Goal: Information Seeking & Learning: Learn about a topic

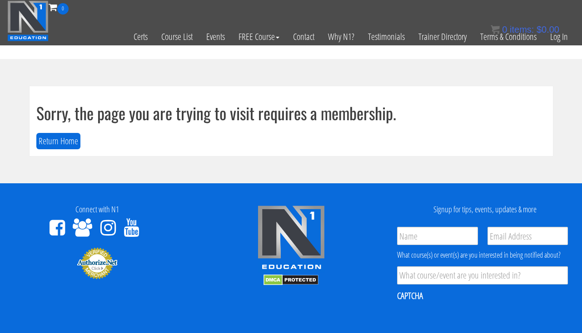
click at [554, 35] on div "0 items: $ 0.00" at bounding box center [524, 30] width 69 height 14
click at [556, 40] on link "Log In" at bounding box center [558, 37] width 31 height 44
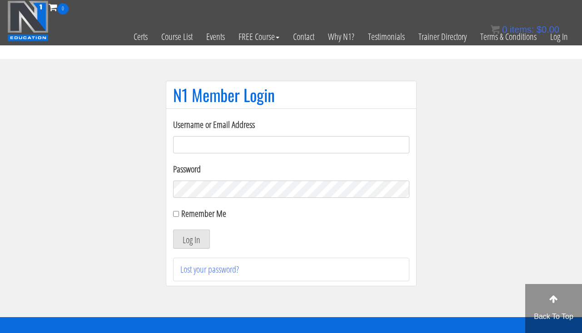
type input "clward66@aim.com"
click at [185, 239] on button "Log In" at bounding box center [191, 239] width 37 height 19
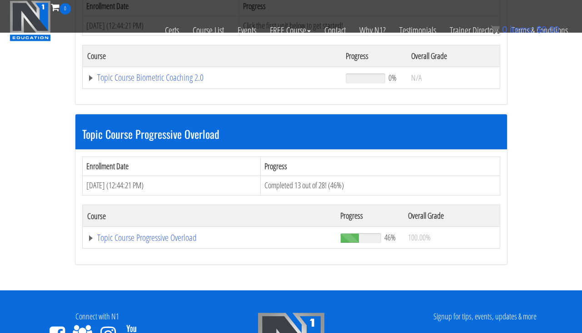
scroll to position [995, 0]
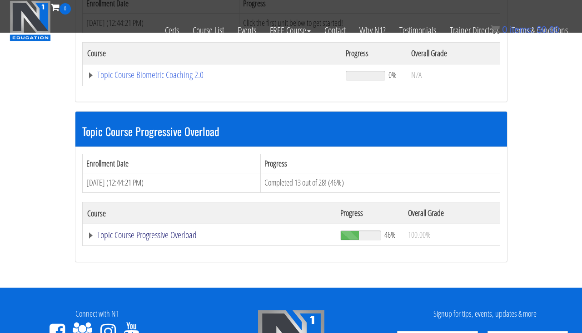
click at [168, 232] on link "Topic Course Progressive Overload" at bounding box center [209, 235] width 244 height 9
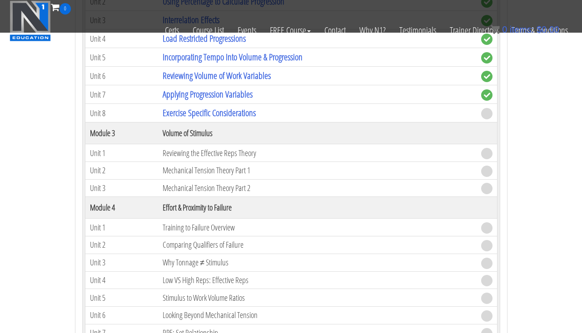
scroll to position [1450, 0]
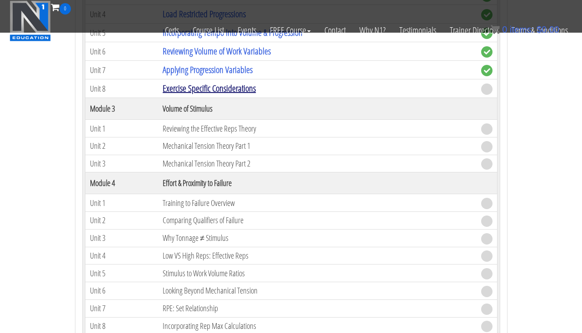
click at [179, 84] on link "Exercise Specific Considerations" at bounding box center [209, 88] width 93 height 12
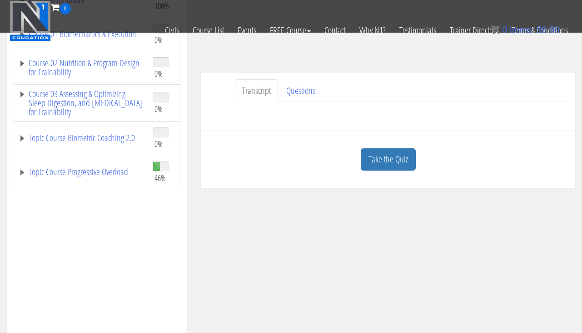
scroll to position [171, 0]
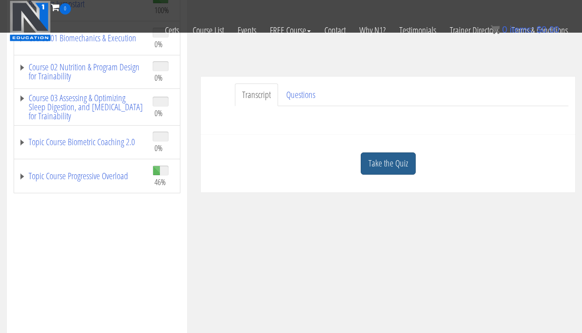
click at [372, 165] on link "Take the Quiz" at bounding box center [387, 164] width 55 height 22
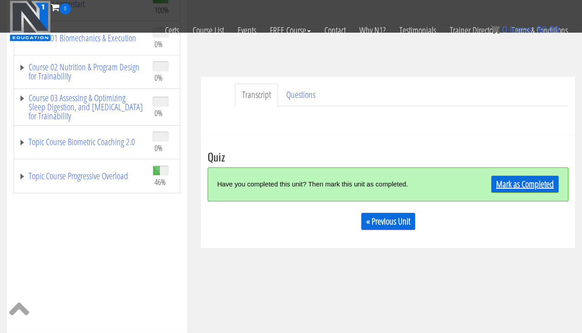
click at [493, 181] on link "Mark as Completed" at bounding box center [525, 184] width 68 height 17
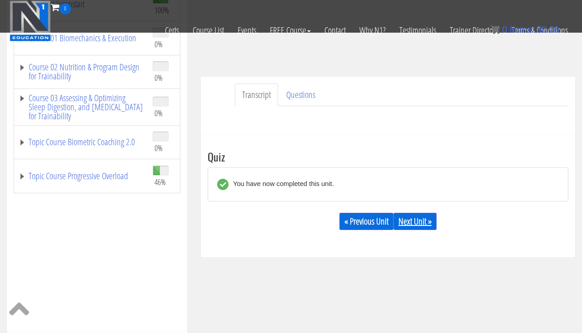
click at [430, 213] on div "« Previous Unit Next Unit »" at bounding box center [387, 221] width 360 height 31
click at [417, 224] on link "Next Unit »" at bounding box center [414, 221] width 43 height 17
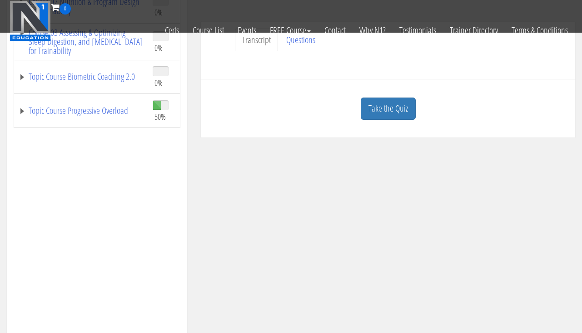
scroll to position [137, 0]
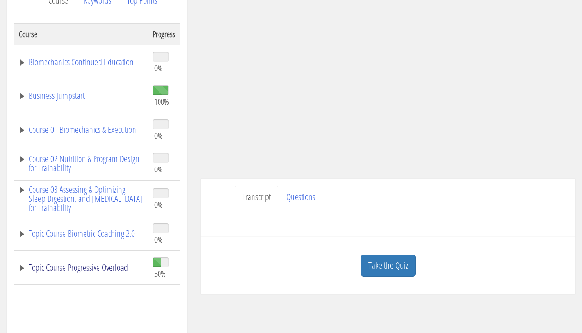
click at [104, 268] on link "Topic Course Progressive Overload" at bounding box center [81, 267] width 125 height 9
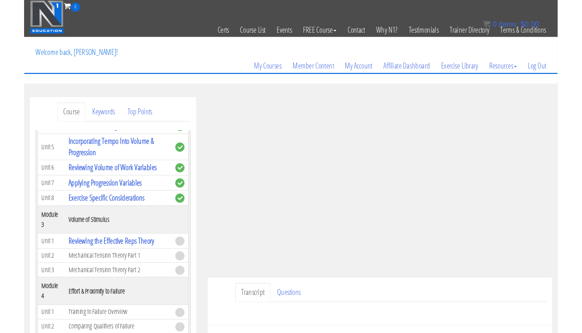
scroll to position [94, 0]
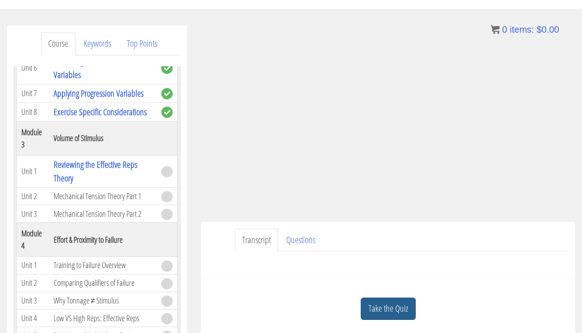
click at [399, 300] on link "Take the Quiz" at bounding box center [387, 309] width 55 height 22
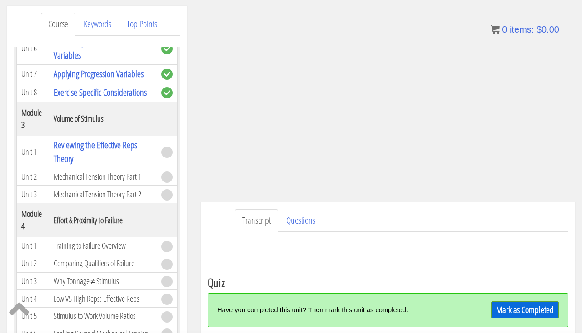
scroll to position [116, 0]
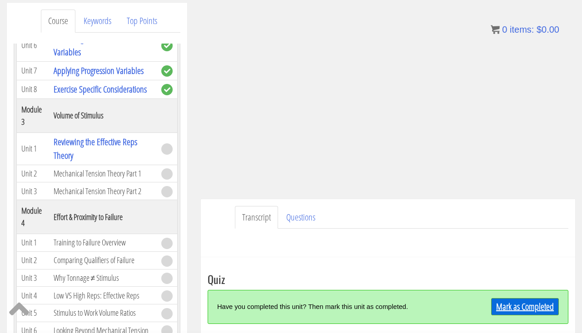
click at [492, 311] on link "Mark as Completed" at bounding box center [525, 306] width 68 height 17
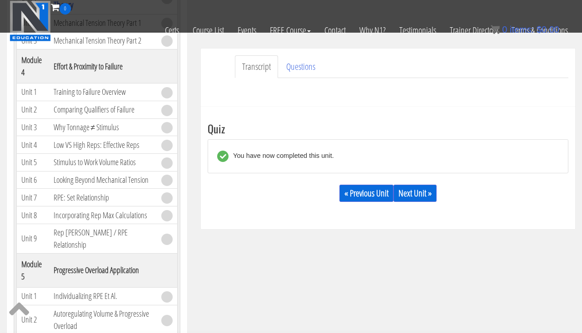
scroll to position [213, 0]
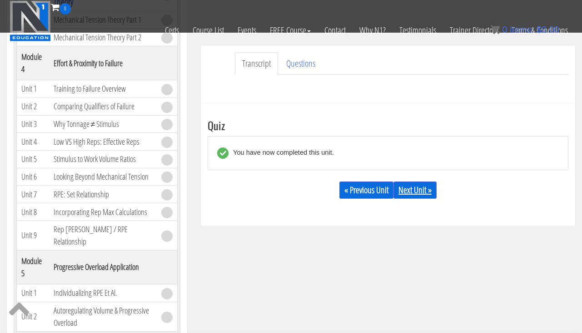
click at [423, 192] on link "Next Unit »" at bounding box center [414, 190] width 43 height 17
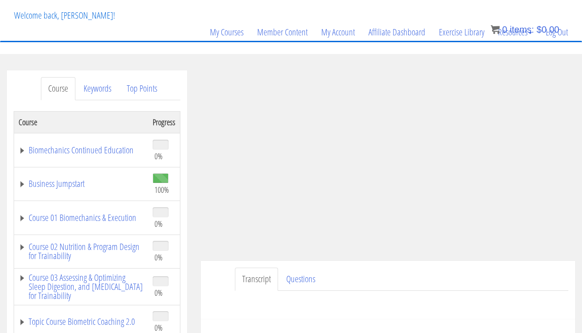
scroll to position [47, 0]
